Goal: Find specific page/section: Find specific page/section

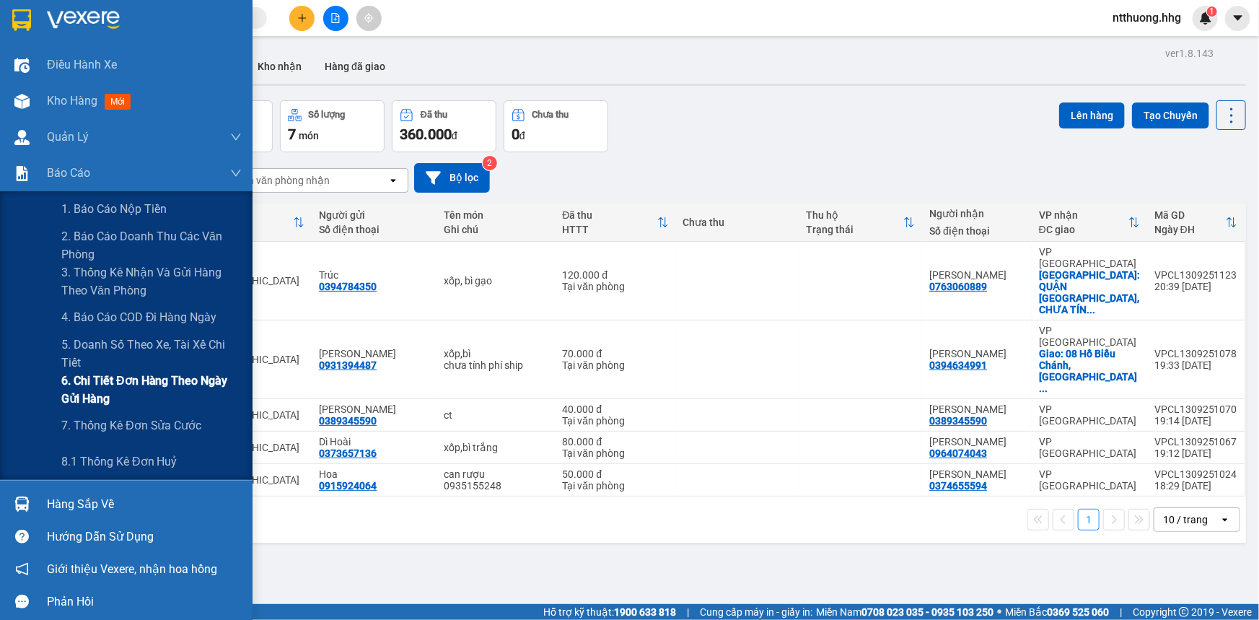
click at [124, 379] on span "6. Chi tiết đơn hàng theo ngày gửi hàng" at bounding box center [151, 389] width 180 height 36
